Goal: Task Accomplishment & Management: Manage account settings

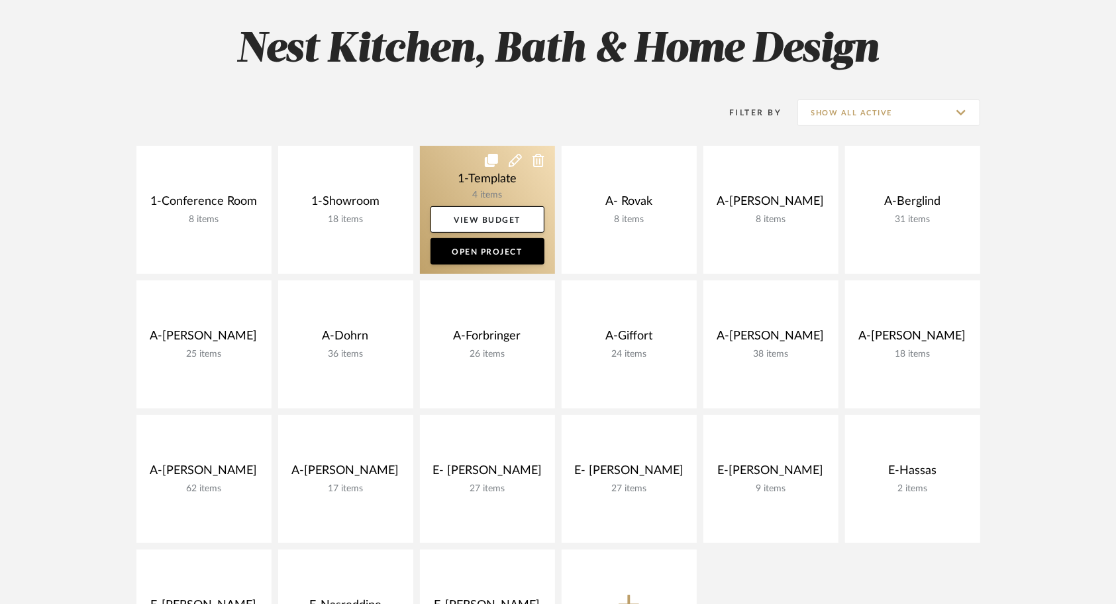
scroll to position [199, 0]
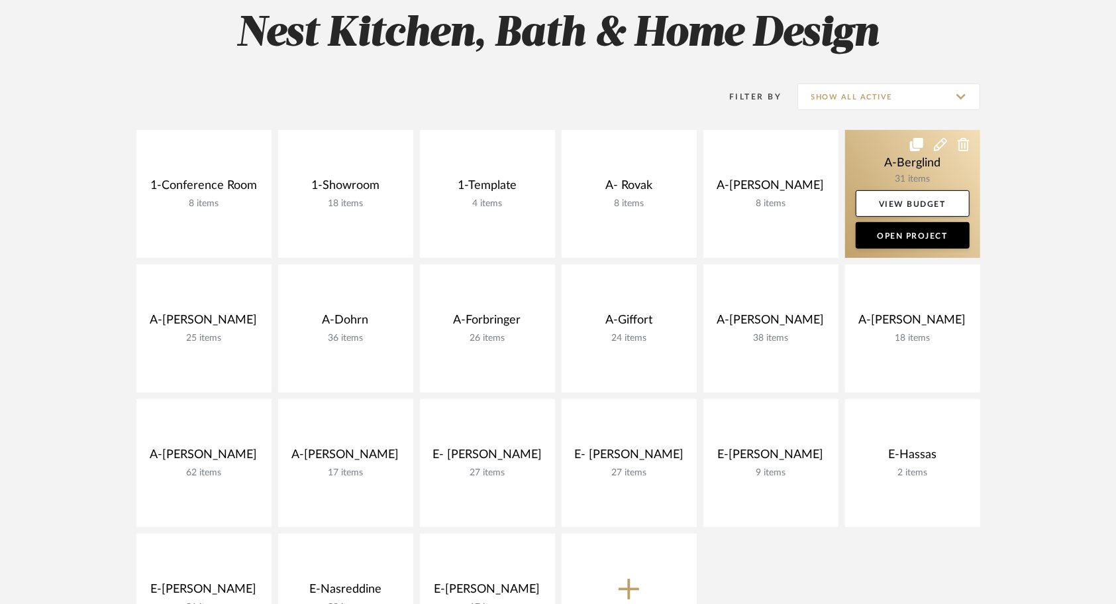
click at [893, 170] on link at bounding box center [912, 194] width 135 height 128
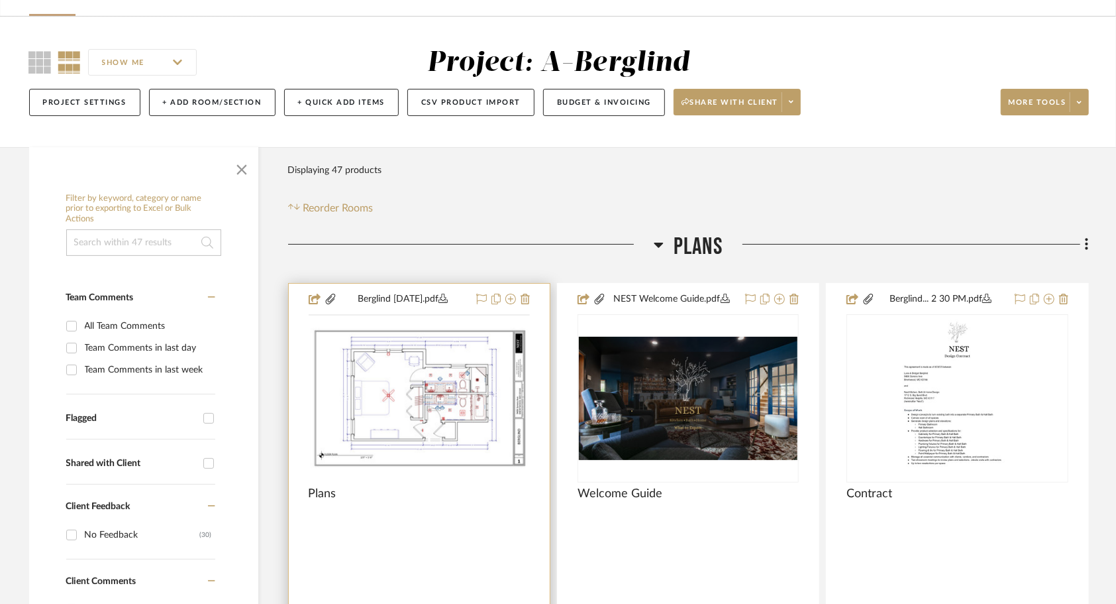
scroll to position [199, 0]
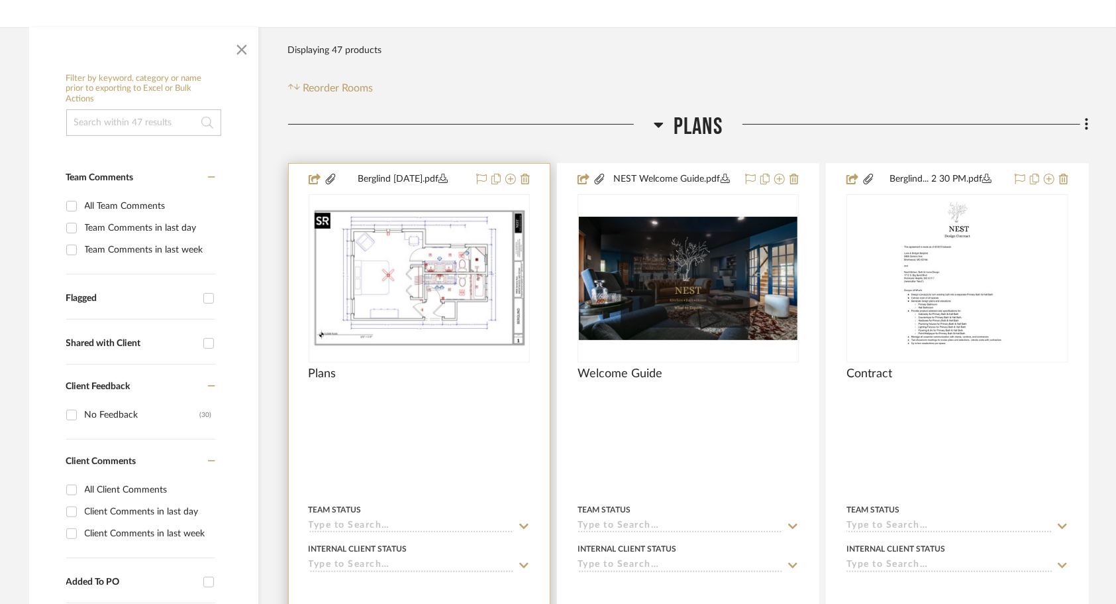
click at [374, 319] on img "0" at bounding box center [419, 277] width 219 height 141
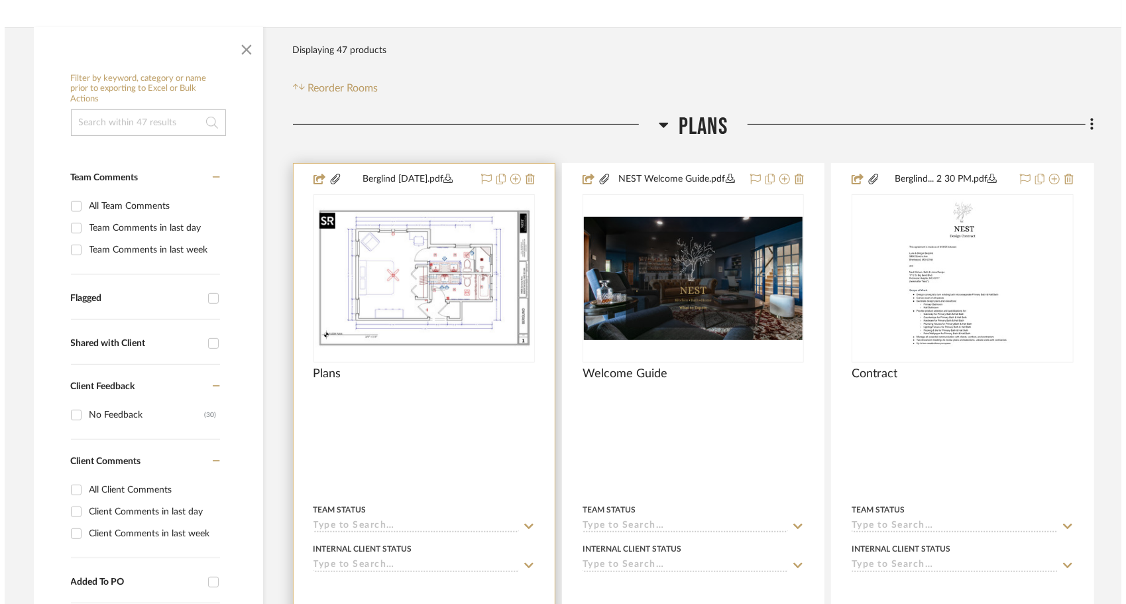
scroll to position [0, 0]
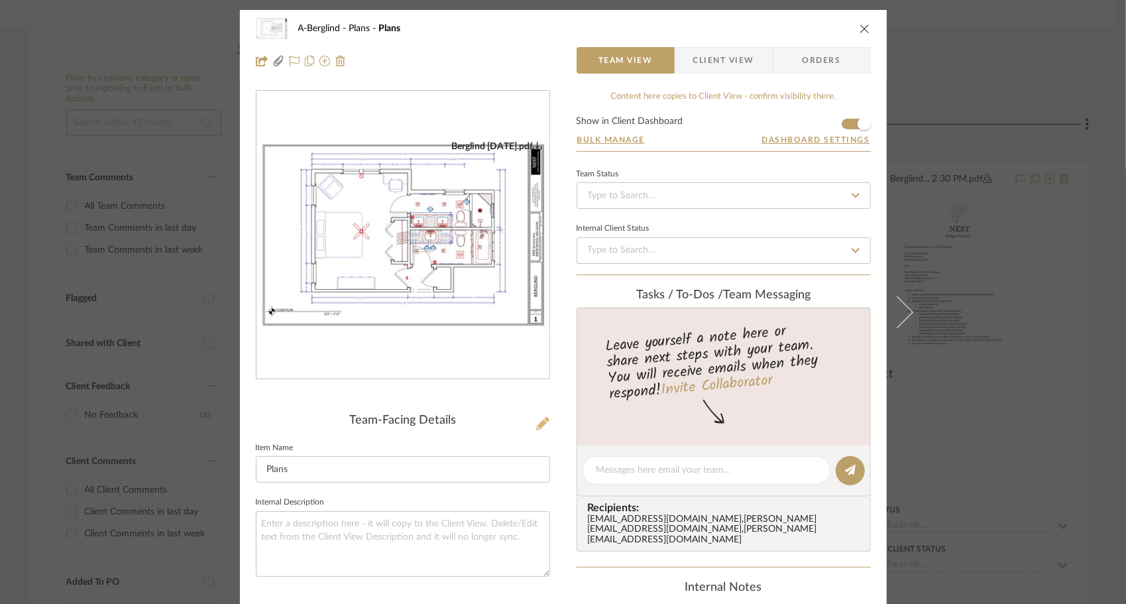
click at [536, 420] on icon at bounding box center [542, 423] width 13 height 13
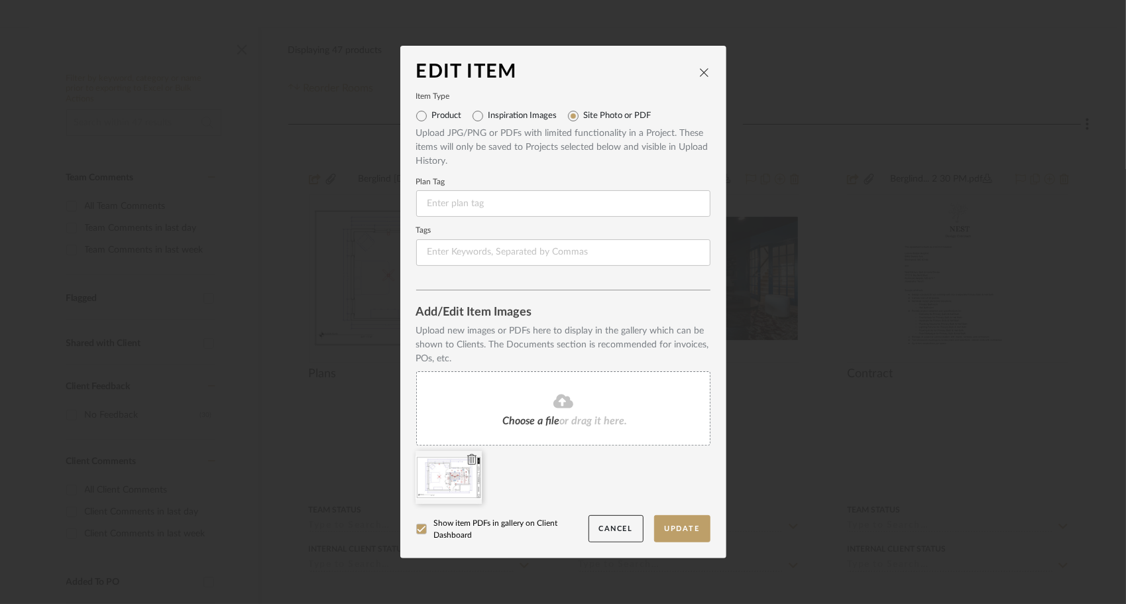
click at [468, 457] on icon at bounding box center [471, 459] width 9 height 11
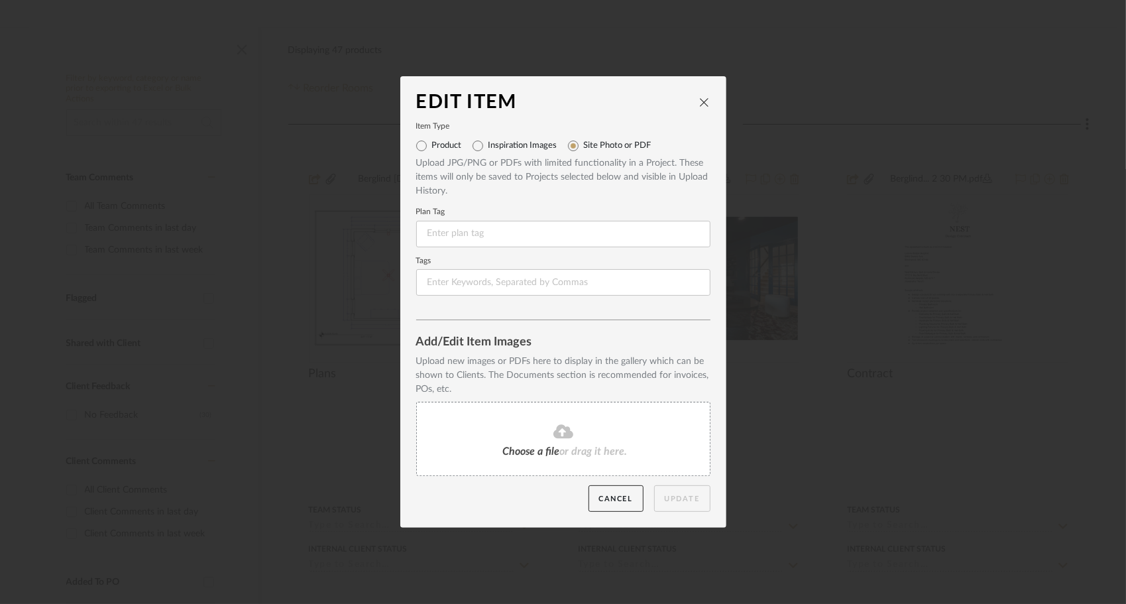
click at [493, 421] on div "Choose a file or drag it here." at bounding box center [563, 439] width 294 height 74
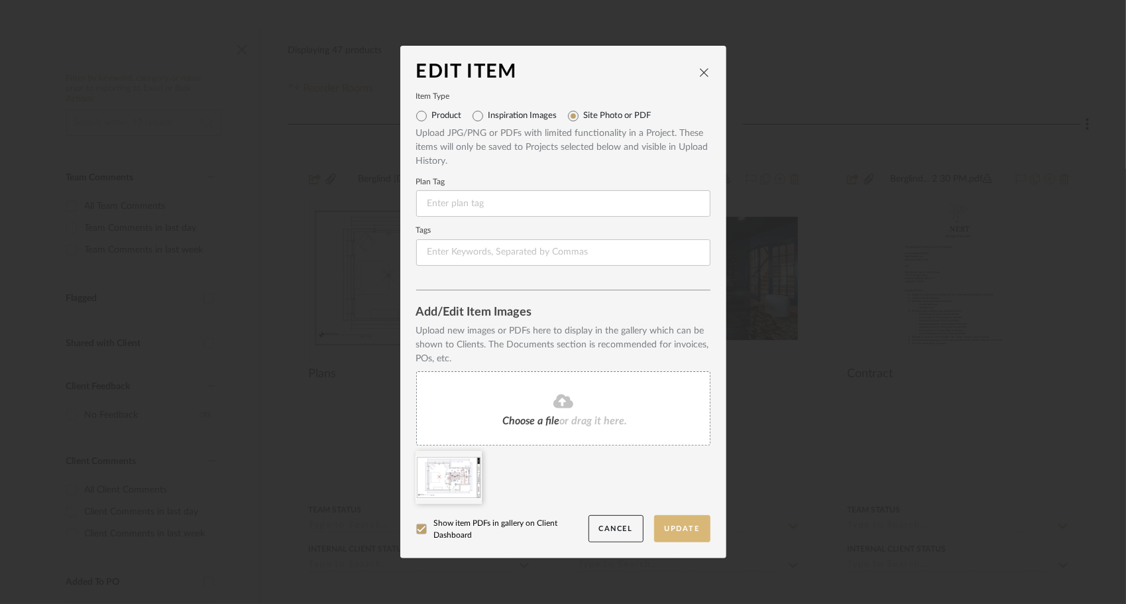
click at [671, 528] on button "Update" at bounding box center [682, 528] width 56 height 27
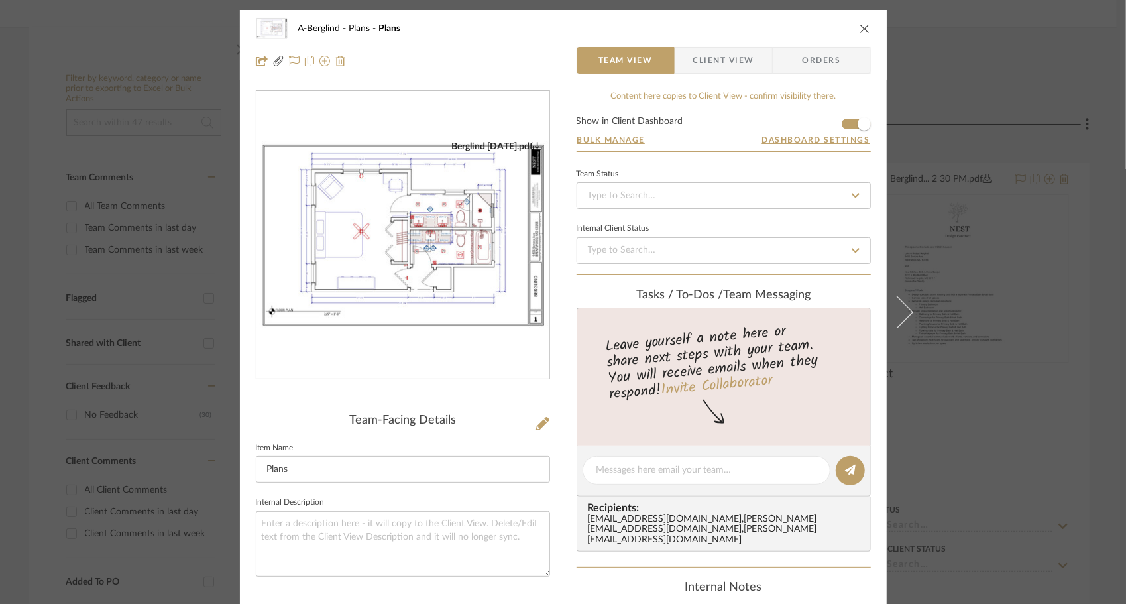
click at [859, 29] on icon "close" at bounding box center [864, 28] width 11 height 11
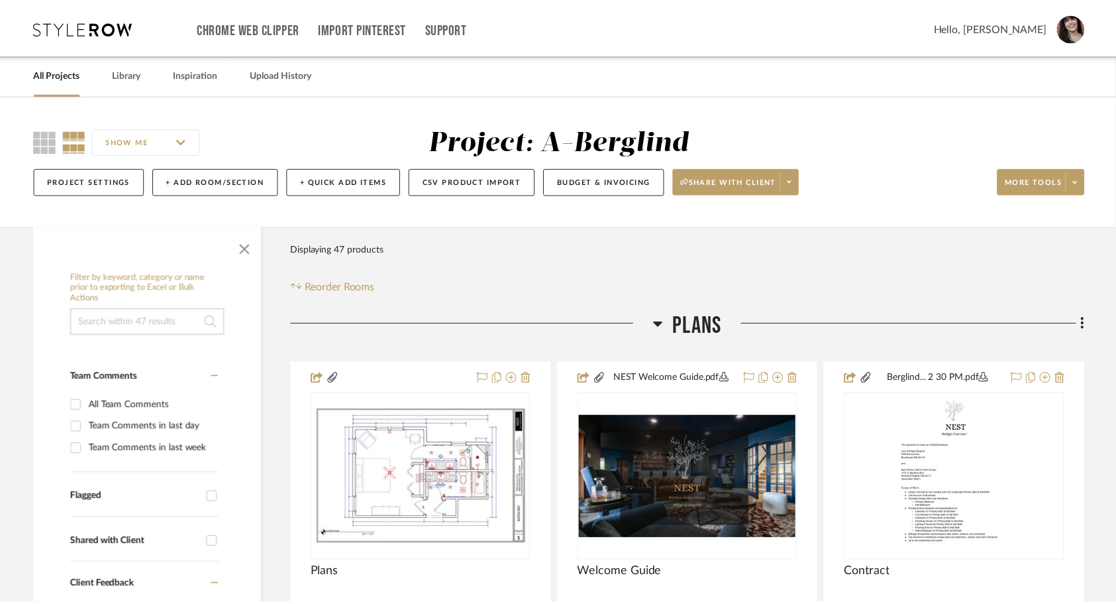
scroll to position [199, 0]
